Goal: Task Accomplishment & Management: Manage account settings

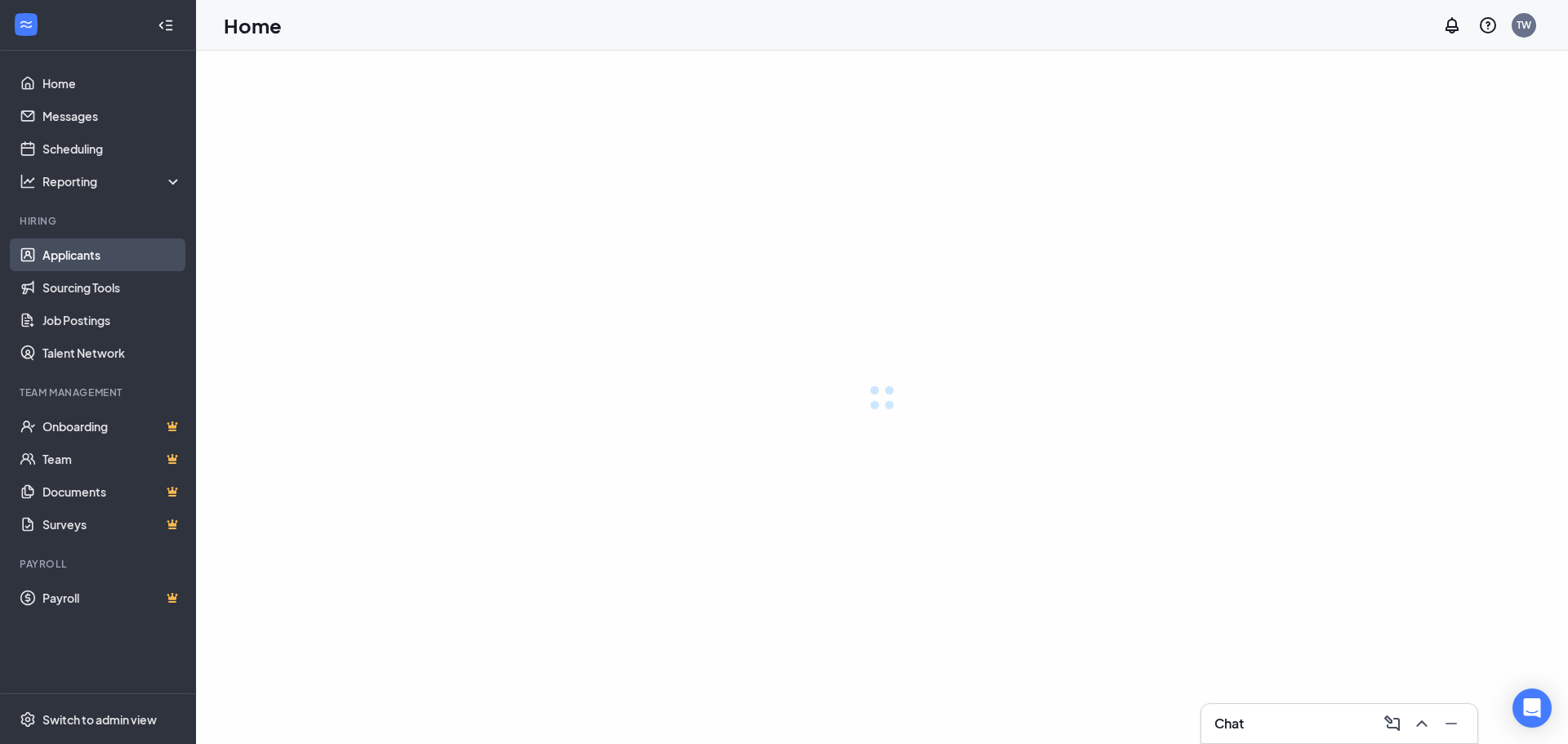
click at [59, 258] on link "Applicants" at bounding box center [112, 255] width 139 height 33
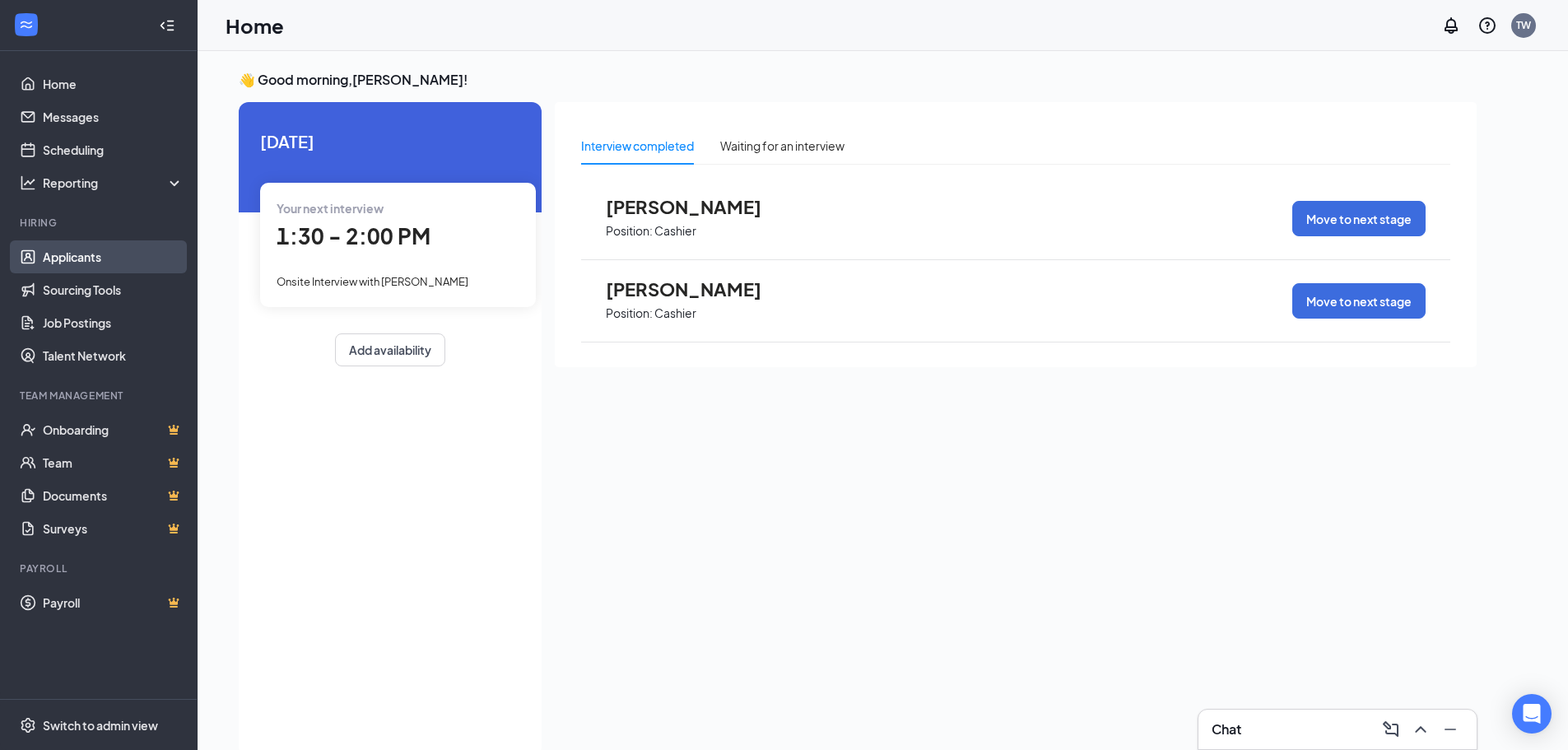
click at [91, 263] on link "Applicants" at bounding box center [113, 258] width 140 height 33
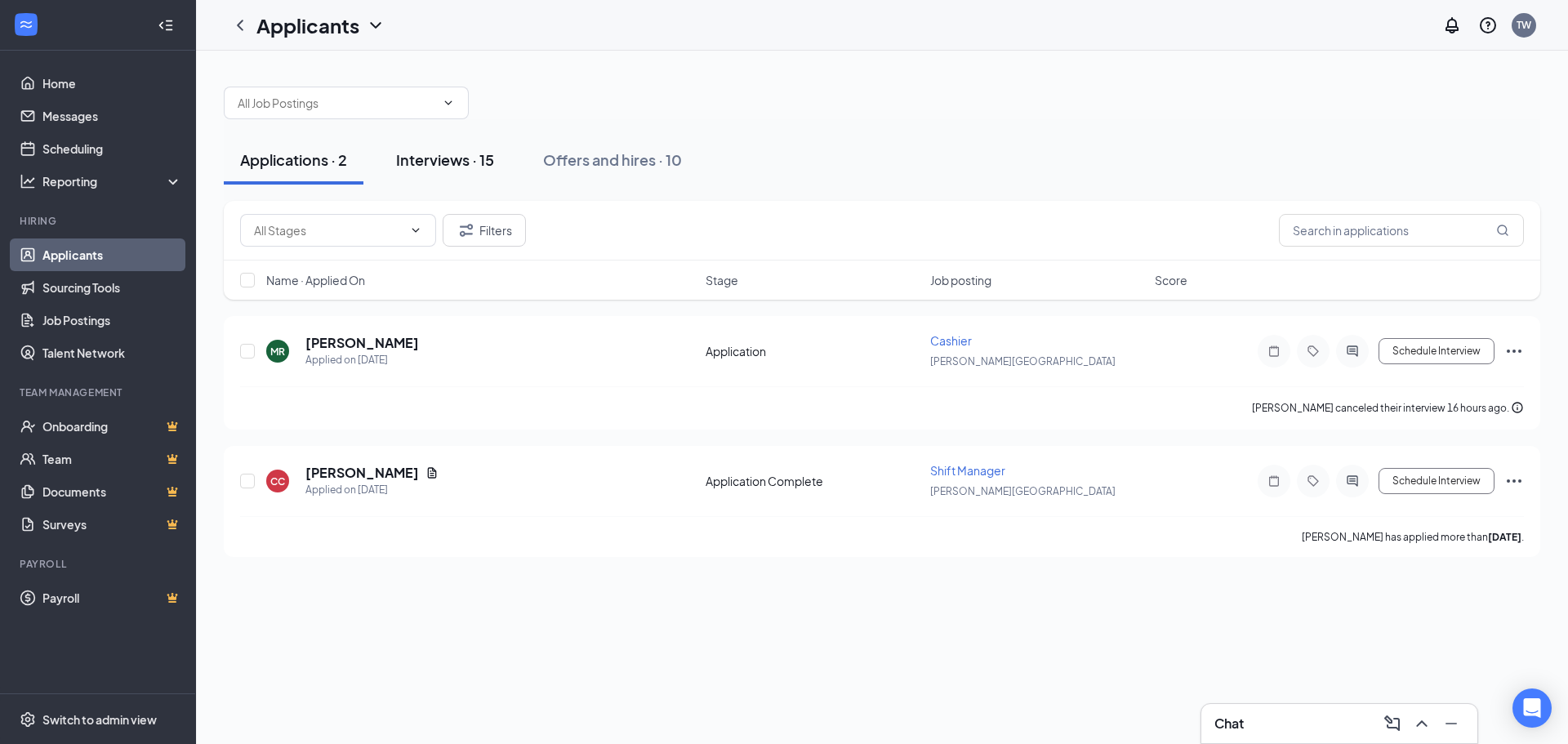
click at [471, 159] on div "Interviews · 15" at bounding box center [445, 159] width 98 height 20
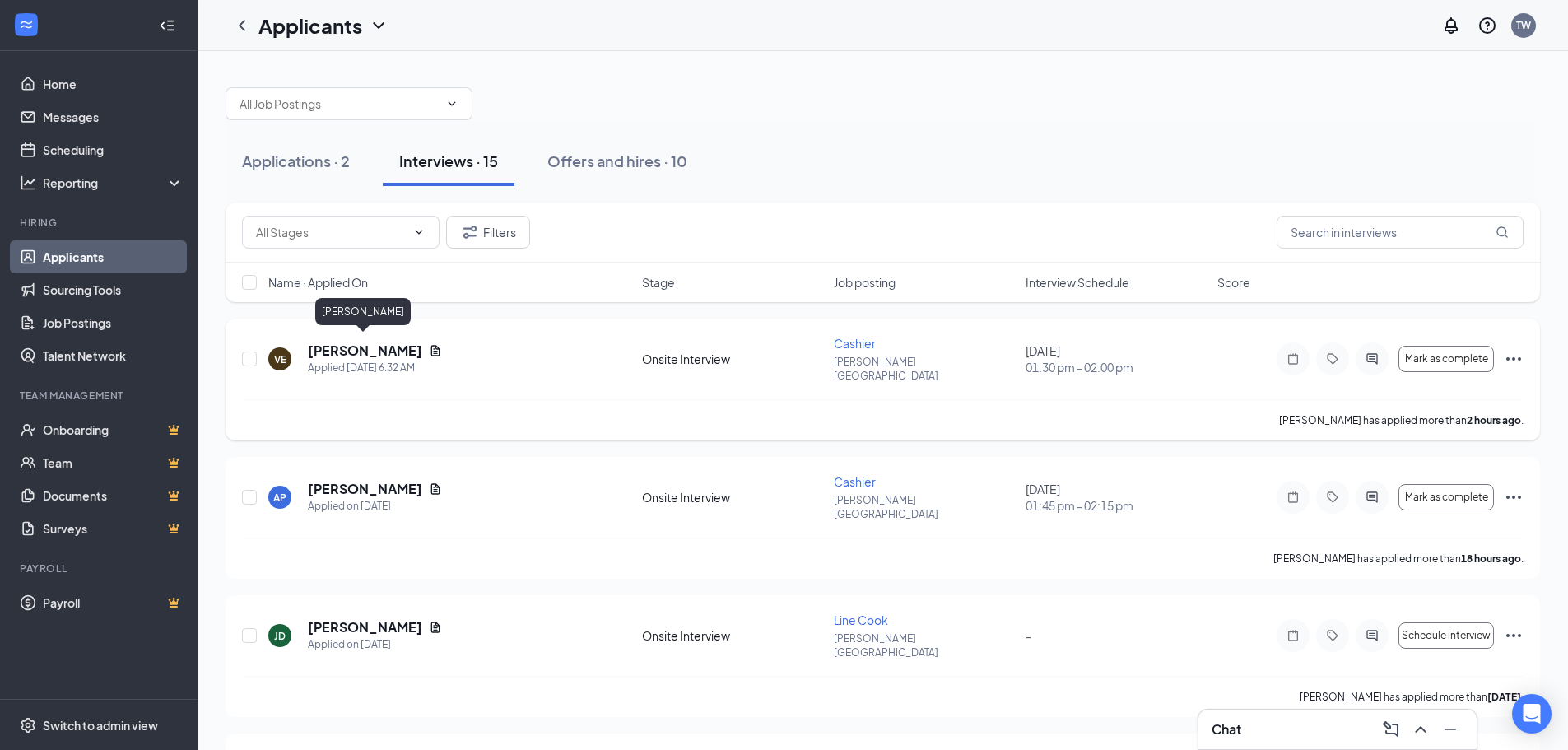
click at [353, 346] on h5 "[PERSON_NAME]" at bounding box center [364, 351] width 114 height 18
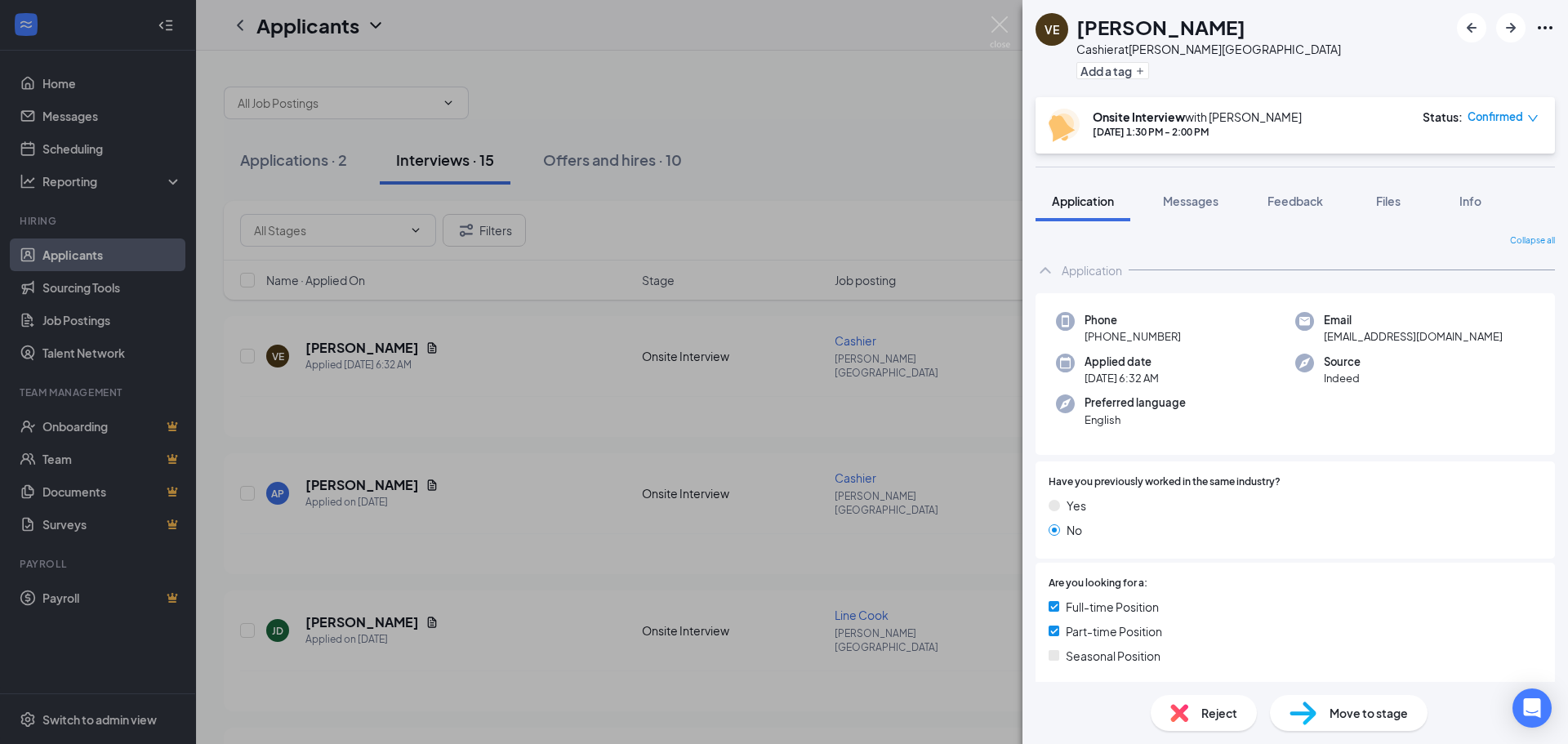
scroll to position [274, 0]
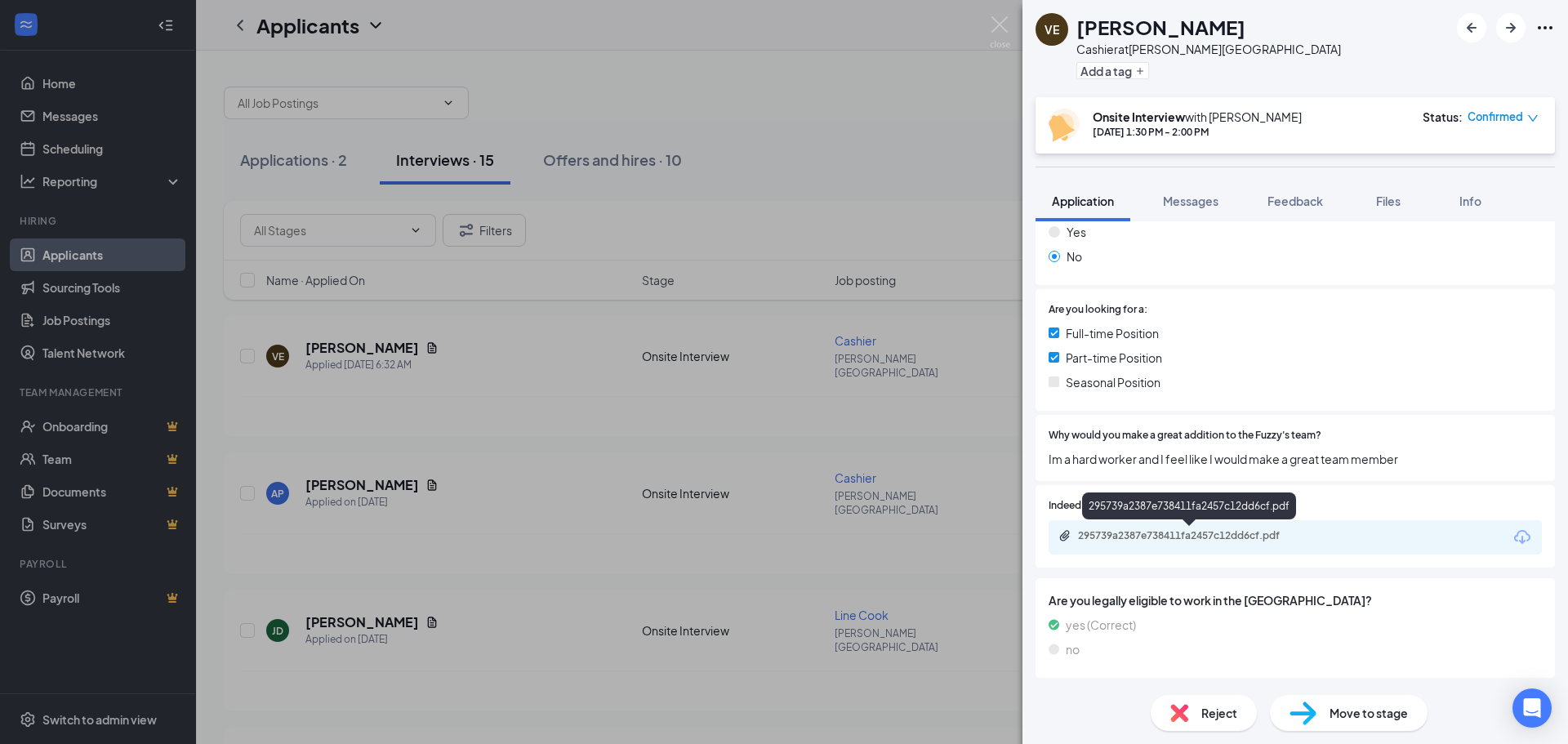
click at [1132, 536] on div "295739a2387e738411fa2457c12dd6cf.pdf" at bounding box center [1193, 535] width 229 height 13
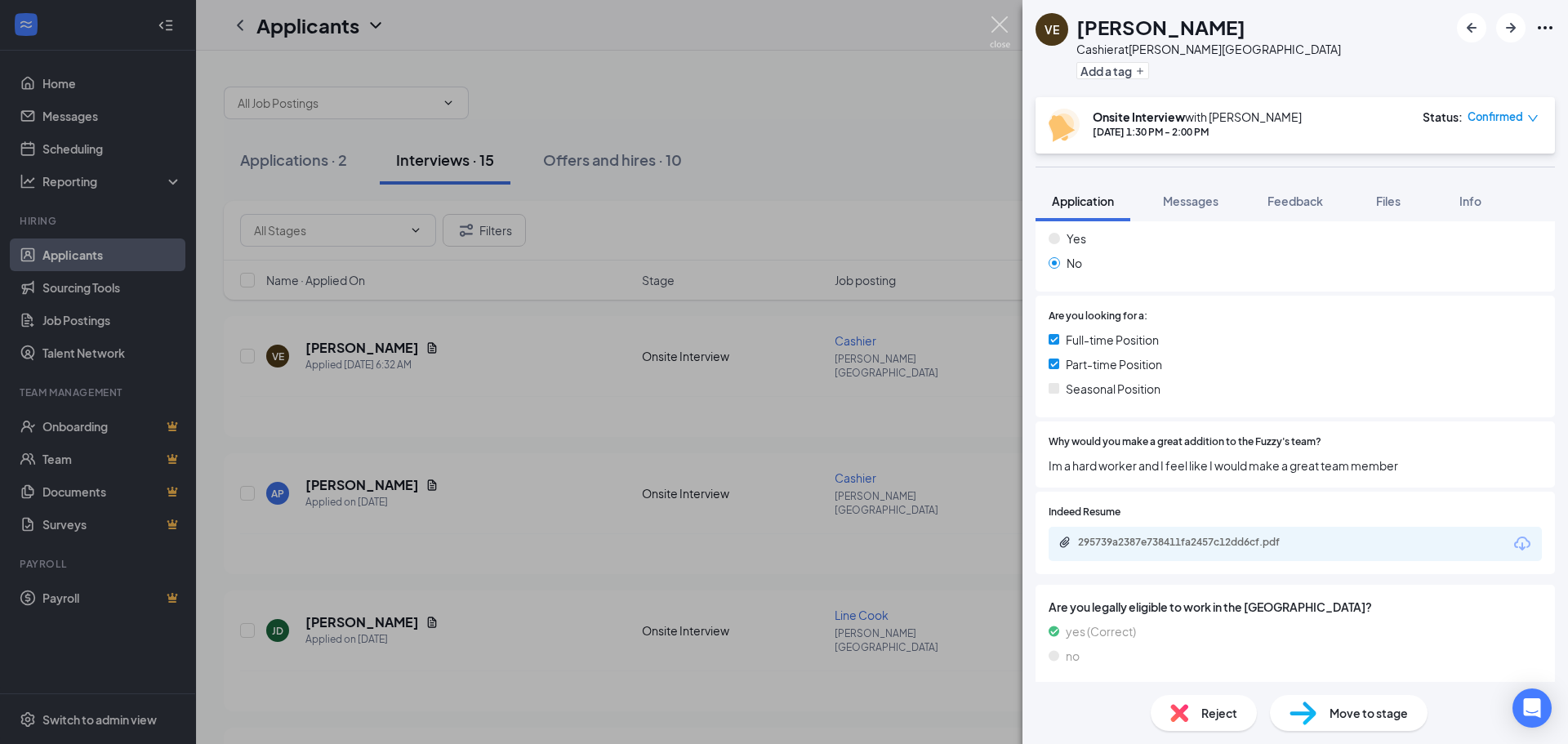
click at [1004, 23] on img at bounding box center [1000, 32] width 20 height 32
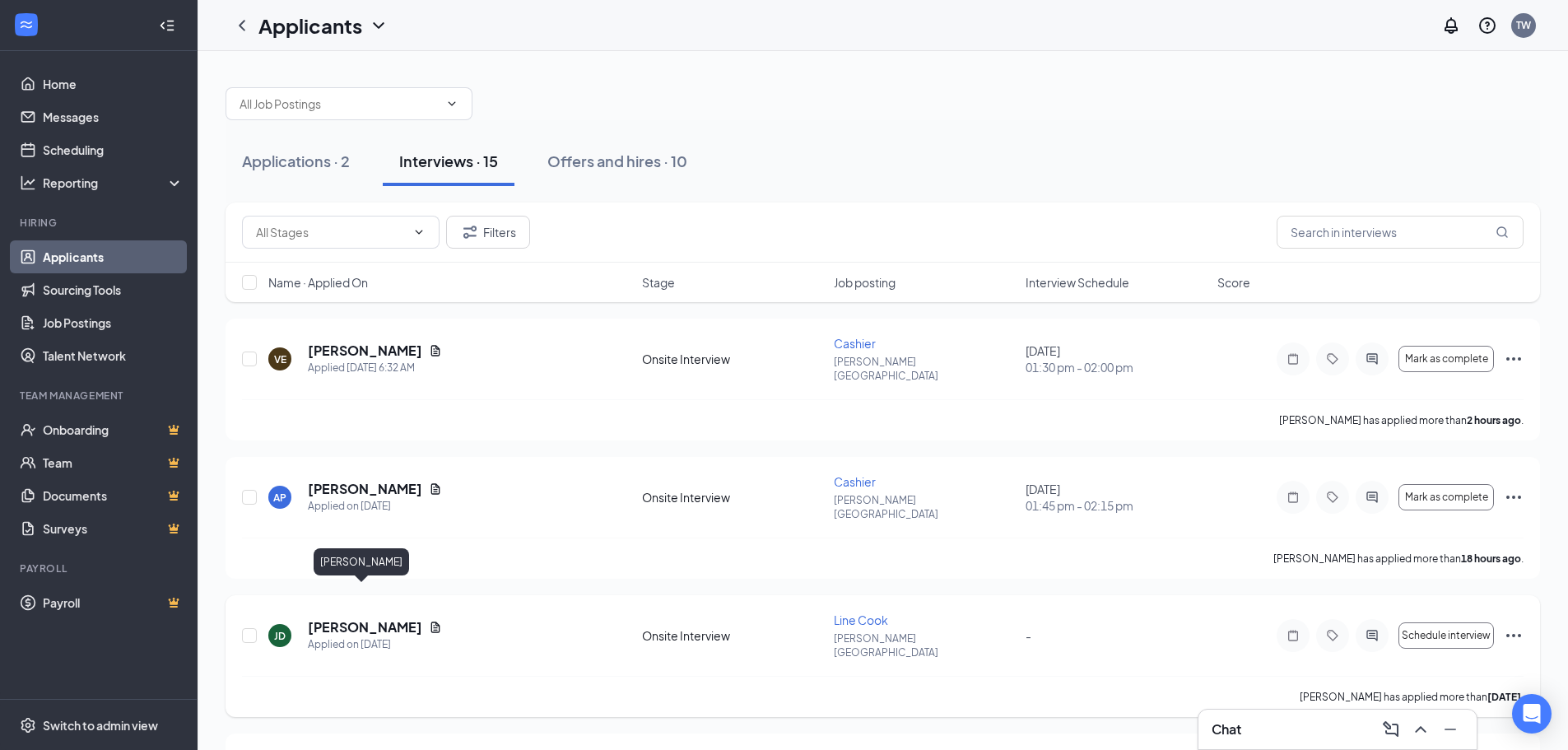
click at [361, 618] on h5 "[PERSON_NAME]" at bounding box center [364, 627] width 114 height 18
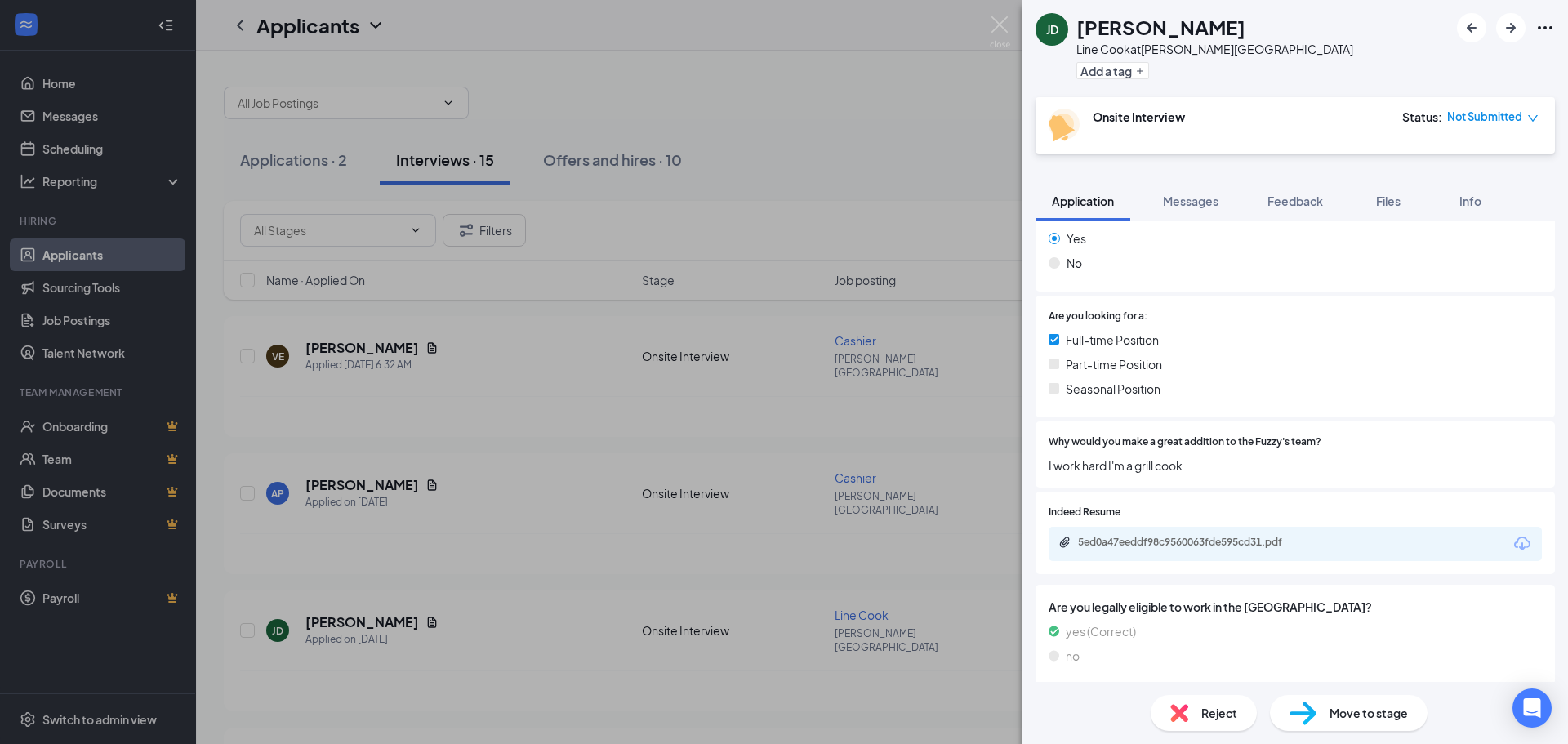
scroll to position [320, 0]
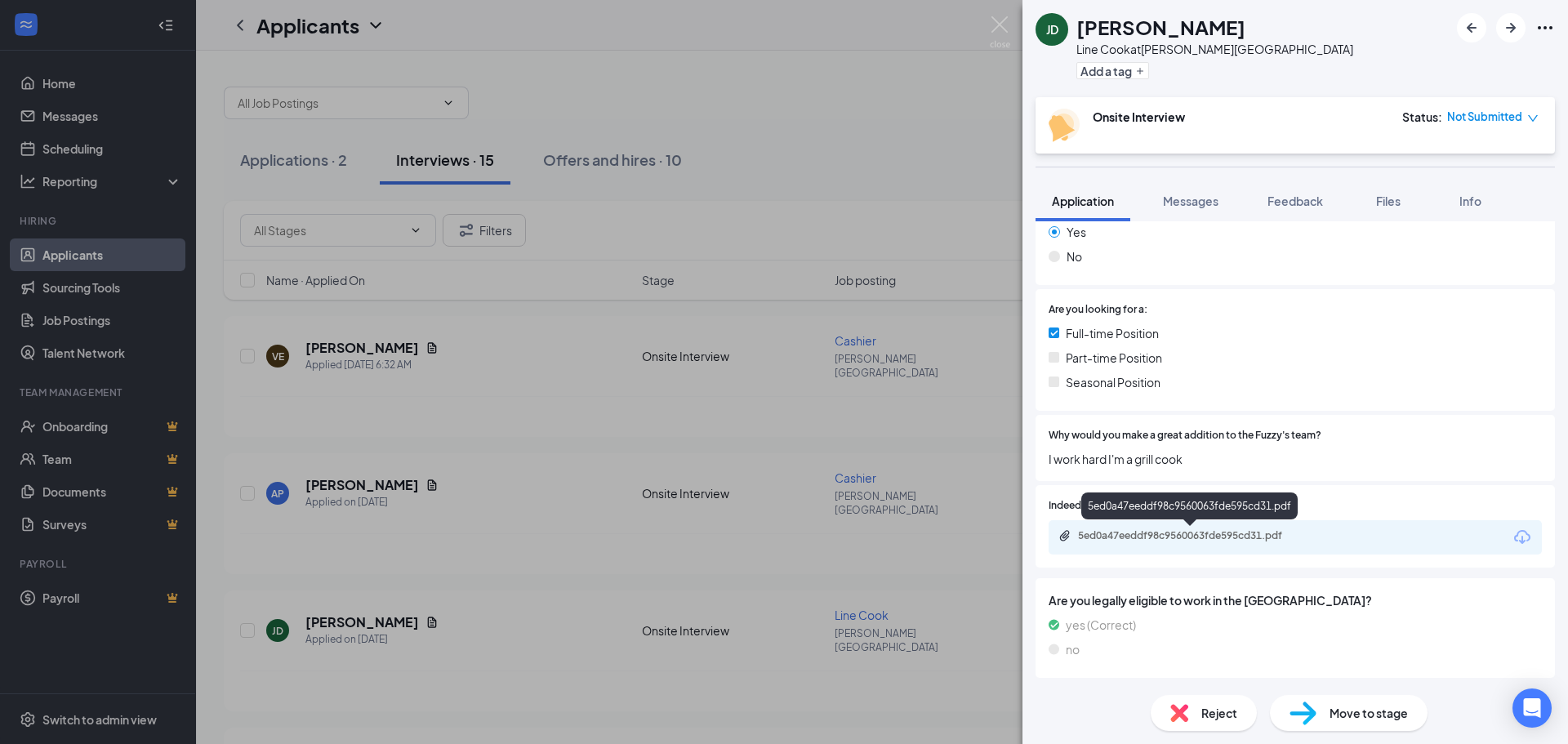
click at [1130, 538] on div "5ed0a47eeddf98c9560063fde595cd31.pdf" at bounding box center [1193, 535] width 229 height 13
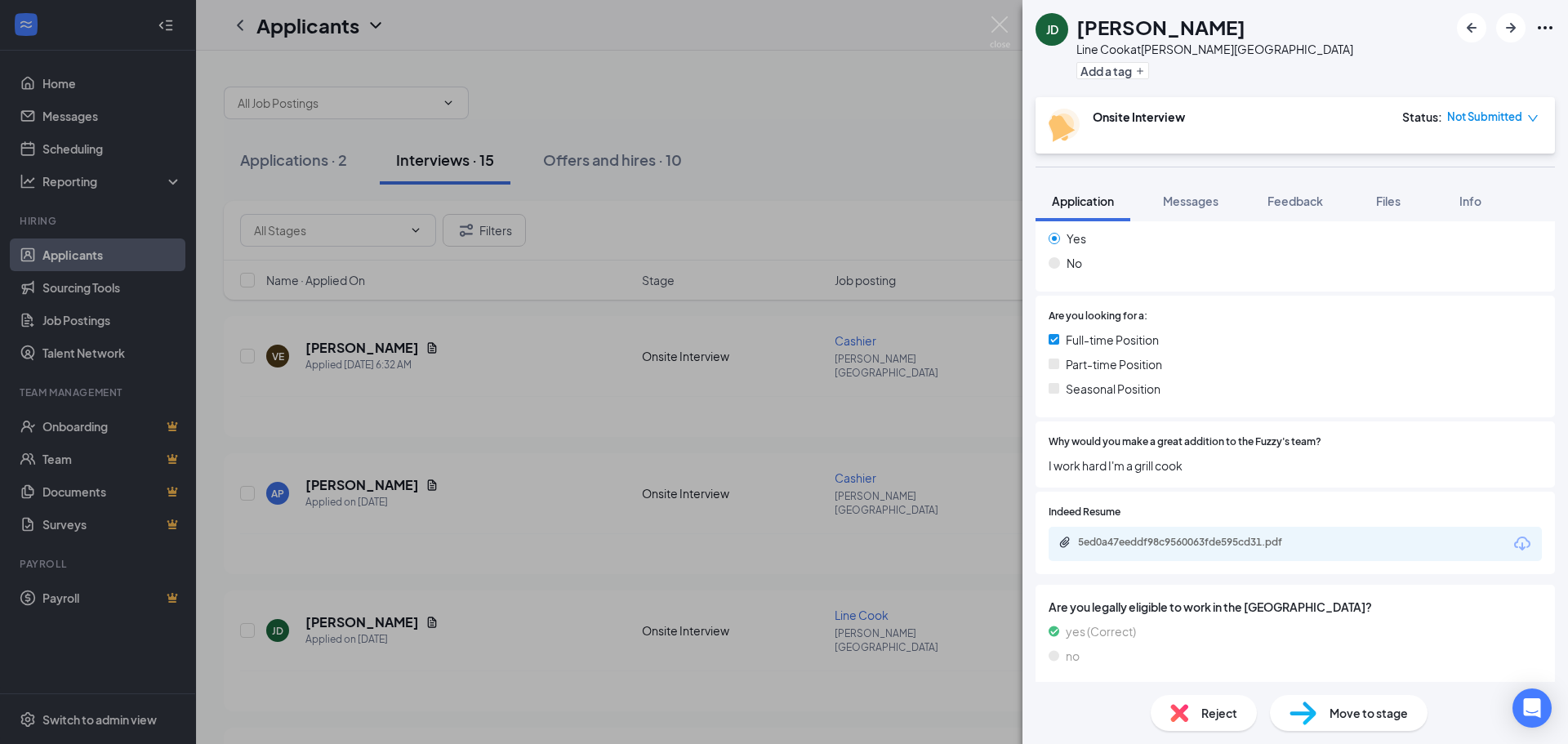
drag, startPoint x: 337, startPoint y: 708, endPoint x: 352, endPoint y: 711, distance: 15.3
click at [339, 709] on div "[PERSON_NAME] Line Cook at [PERSON_NAME][GEOGRAPHIC_DATA] Add a tag Onsite Inte…" at bounding box center [784, 372] width 1568 height 744
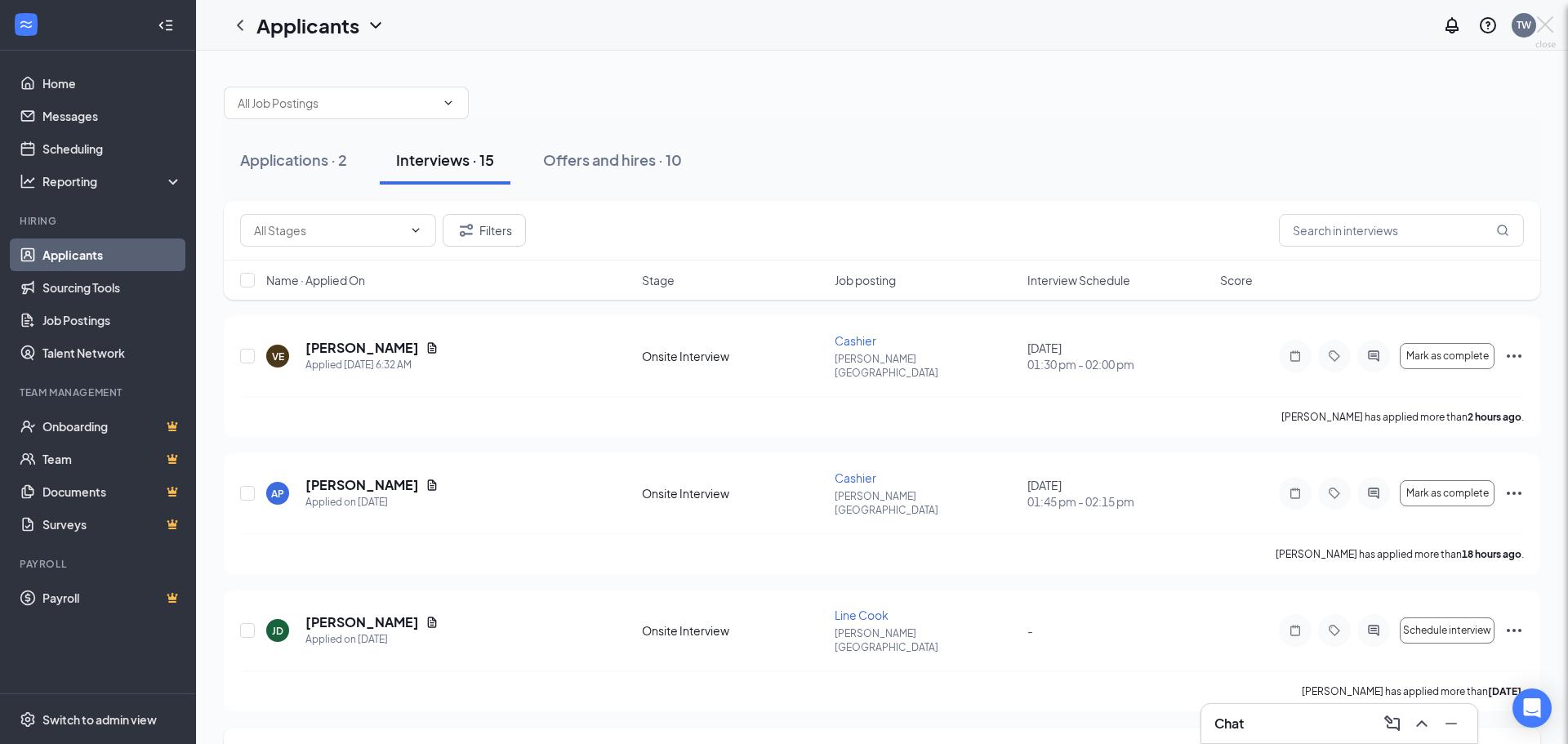
click at [360, 719] on div at bounding box center [784, 372] width 1568 height 744
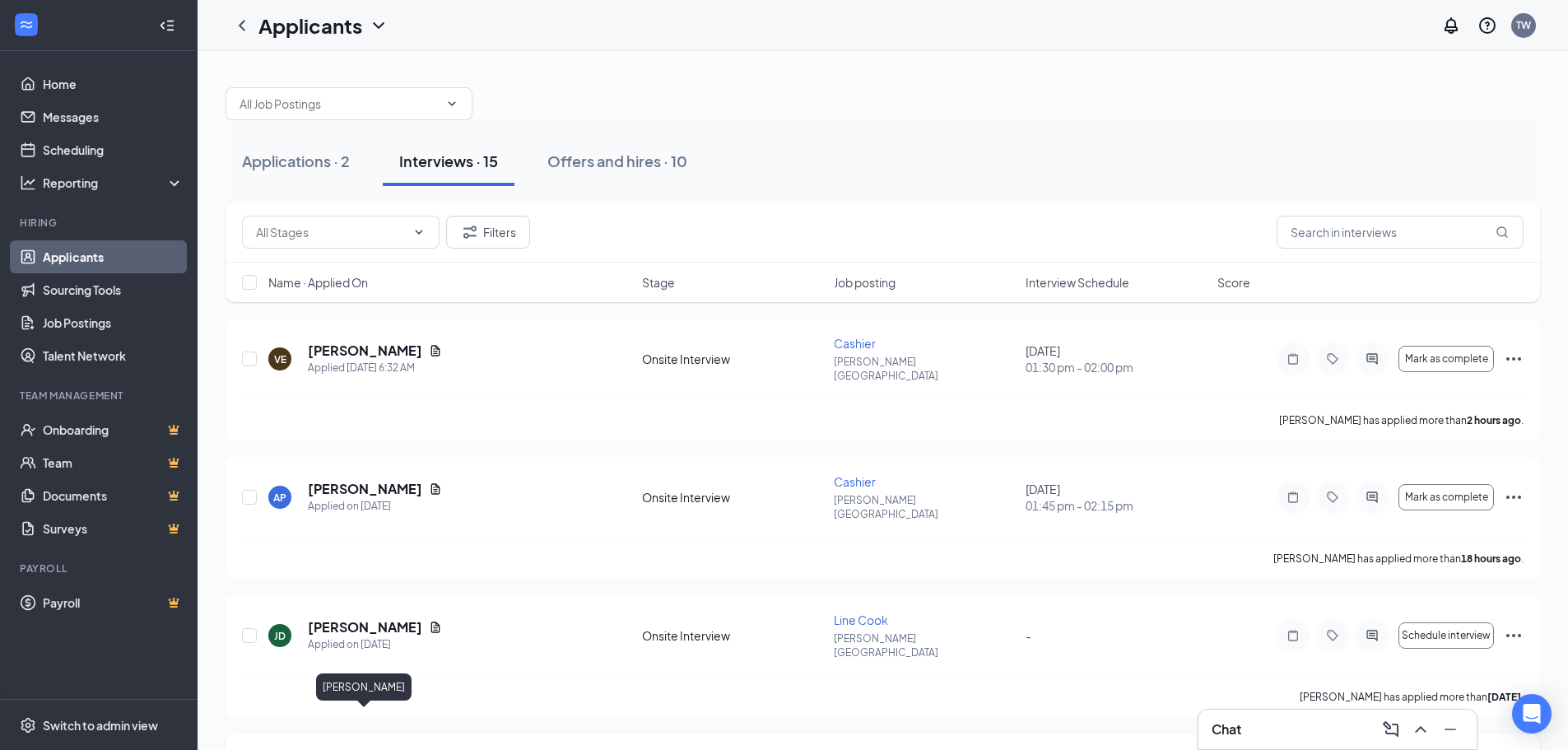
drag, startPoint x: 363, startPoint y: 722, endPoint x: 365, endPoint y: 714, distance: 8.2
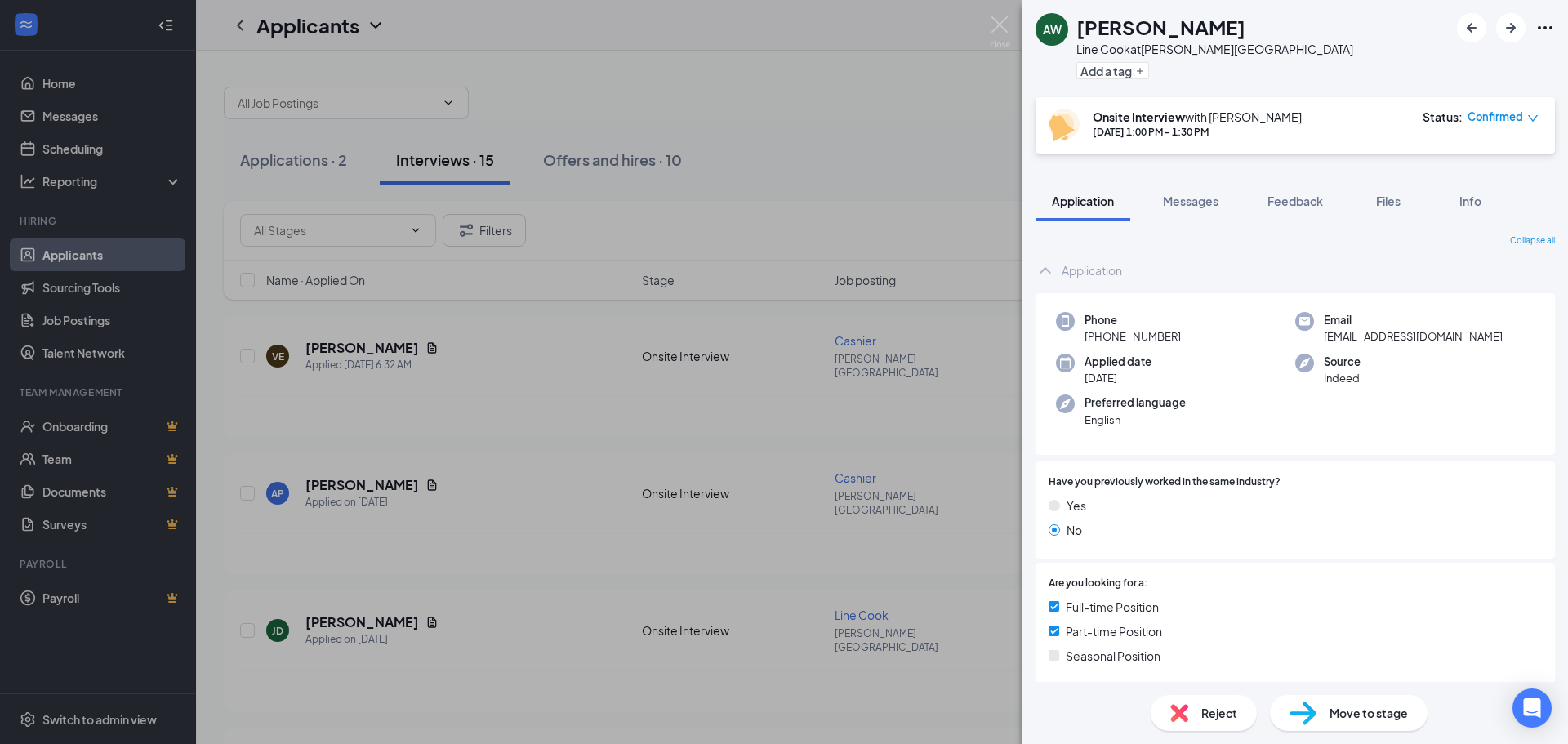
scroll to position [274, 0]
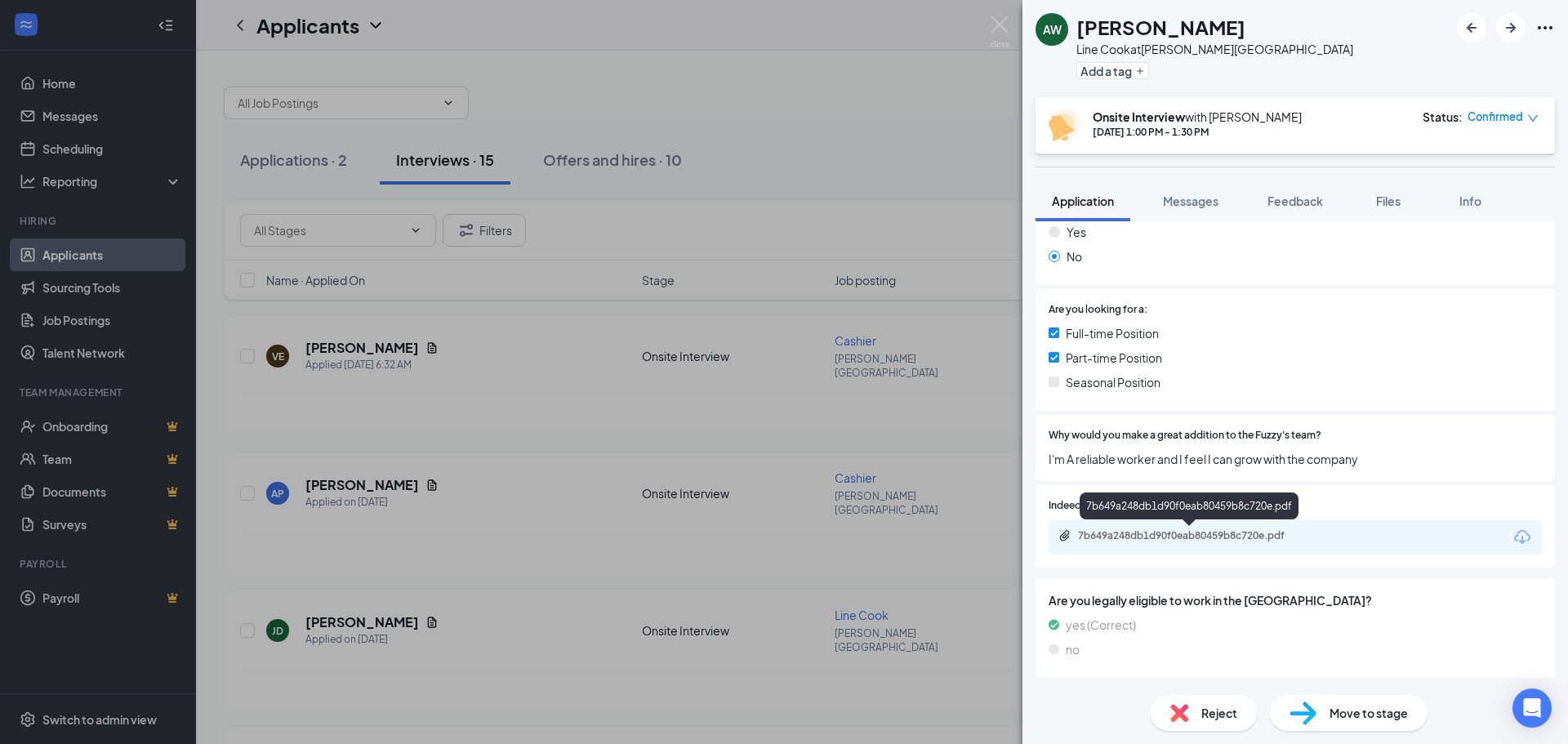
click at [1161, 536] on div "7b649a248db1d90f0eab80459b8c720e.pdf" at bounding box center [1193, 535] width 229 height 13
